Goal: Navigation & Orientation: Find specific page/section

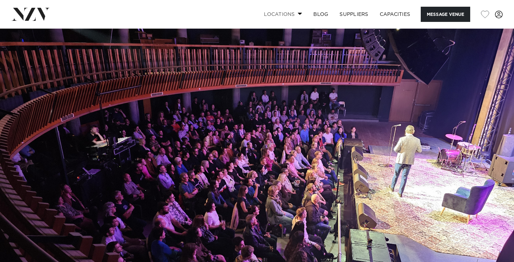
click at [299, 13] on span at bounding box center [300, 13] width 5 height 2
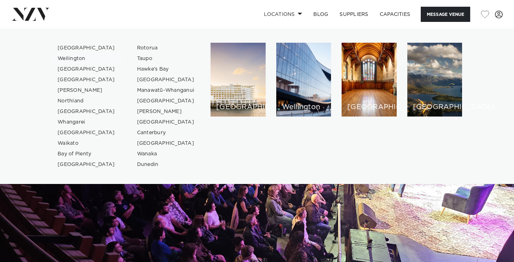
click at [73, 59] on link "Wellington" at bounding box center [86, 58] width 69 height 11
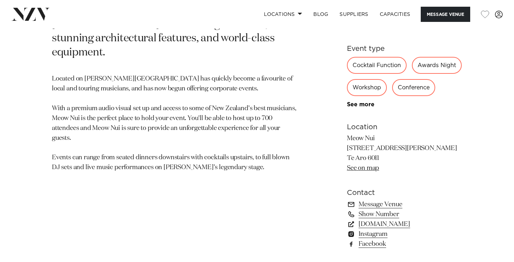
scroll to position [381, 0]
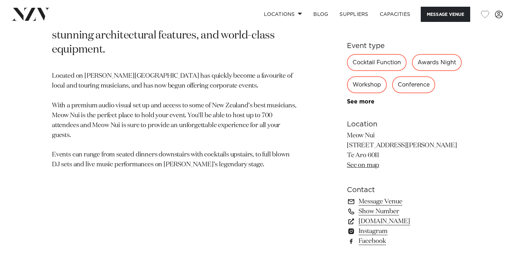
click at [359, 168] on link "See on map" at bounding box center [363, 165] width 32 height 6
